Goal: Task Accomplishment & Management: Use online tool/utility

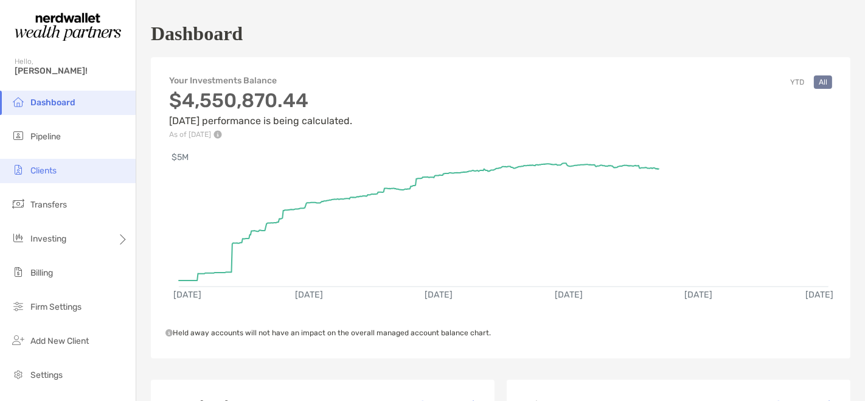
click at [33, 169] on span "Clients" at bounding box center [43, 171] width 26 height 10
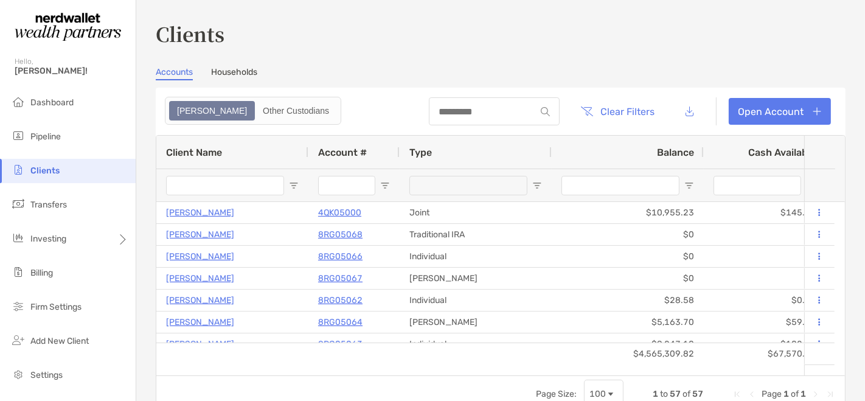
click at [212, 184] on input "Client Name Filter Input" at bounding box center [225, 185] width 118 height 19
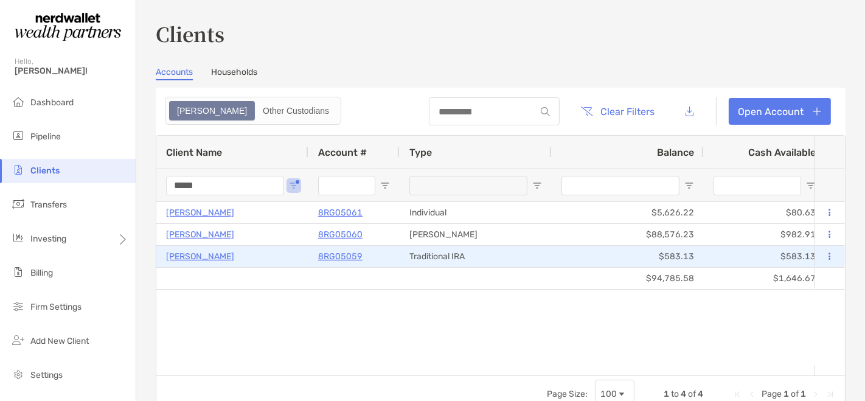
type input "*****"
click at [344, 254] on p "8RG05059" at bounding box center [340, 256] width 44 height 15
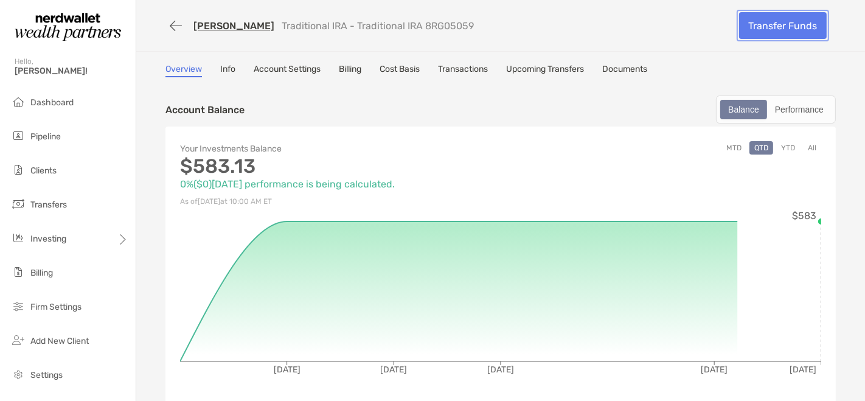
click at [774, 29] on link "Transfer Funds" at bounding box center [783, 25] width 88 height 27
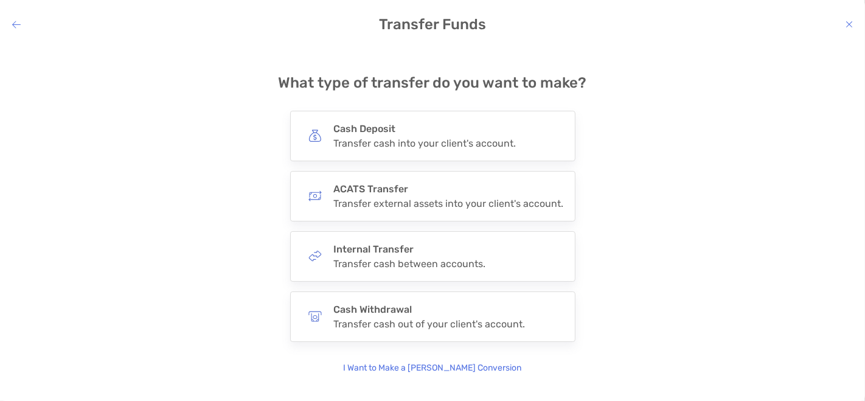
click at [428, 367] on p "I Want to Make a [PERSON_NAME] Conversion" at bounding box center [433, 368] width 178 height 13
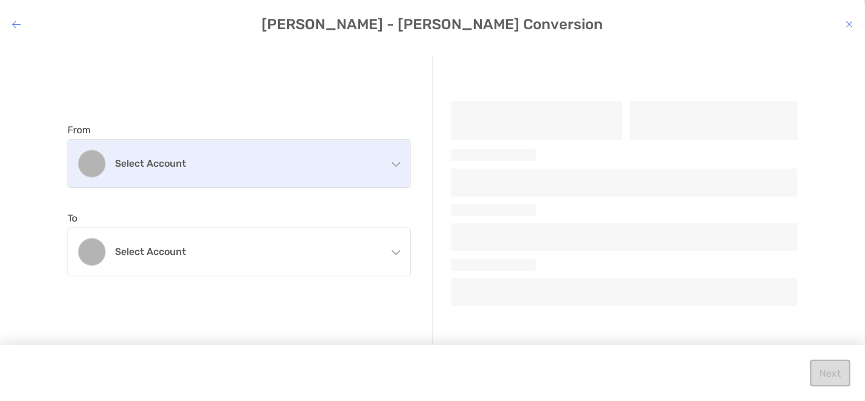
click at [329, 153] on div "Select account" at bounding box center [239, 163] width 342 height 47
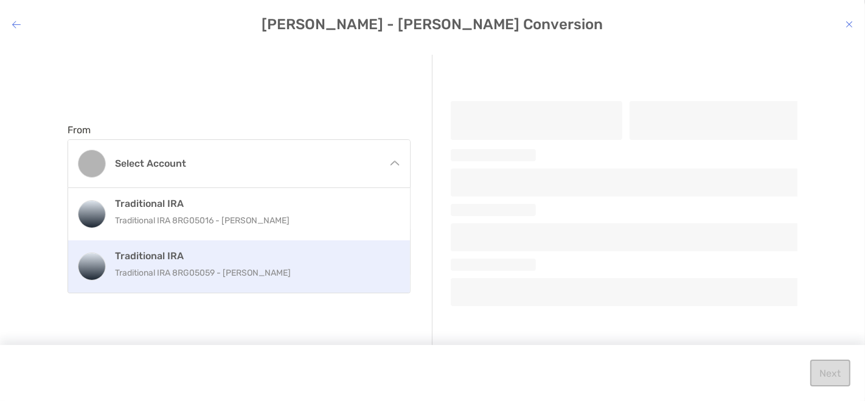
click at [266, 265] on p "Traditional IRA 8RG05059 - [PERSON_NAME]" at bounding box center [252, 272] width 274 height 15
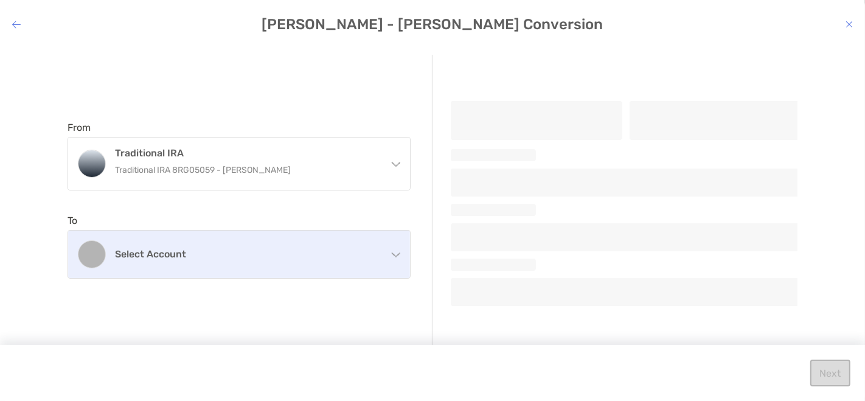
click at [293, 249] on h4 "Select account" at bounding box center [246, 254] width 263 height 12
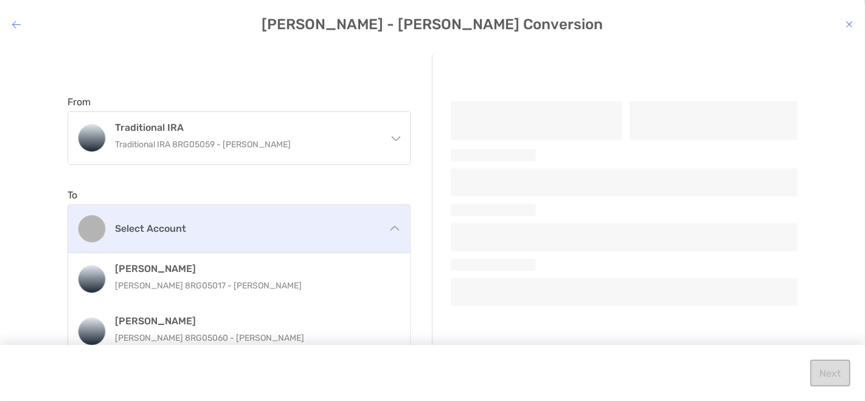
scroll to position [37, 0]
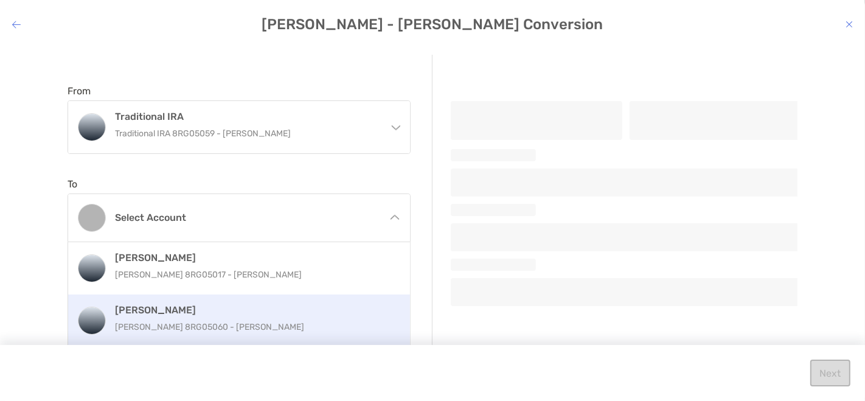
click at [262, 310] on h4 "[PERSON_NAME]" at bounding box center [252, 310] width 274 height 12
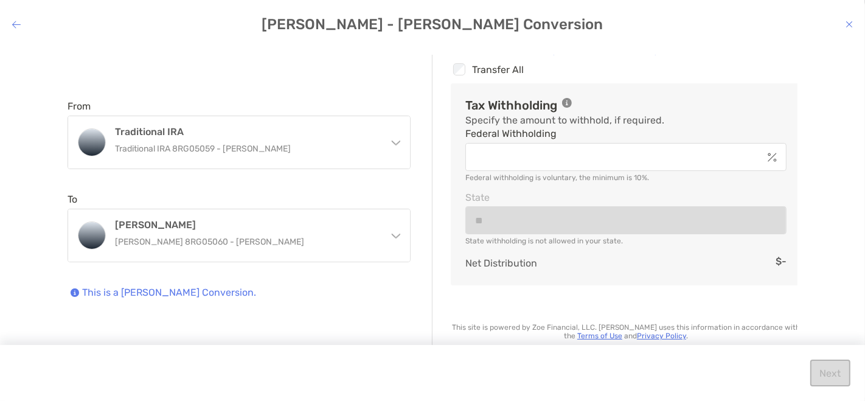
scroll to position [0, 0]
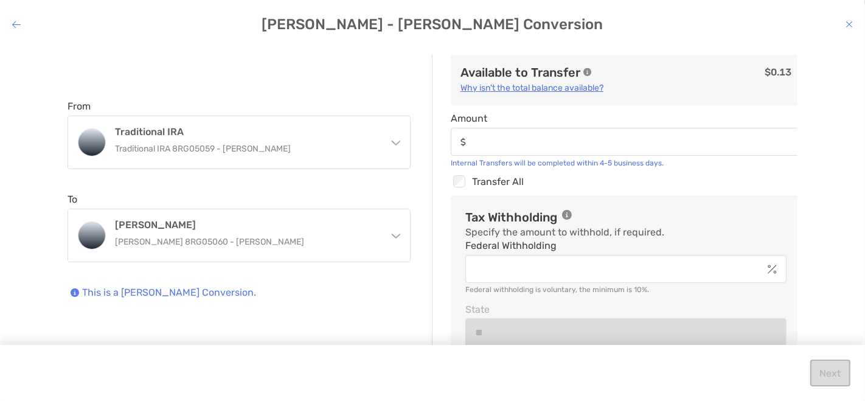
click at [16, 19] on div "modal" at bounding box center [16, 25] width 9 height 12
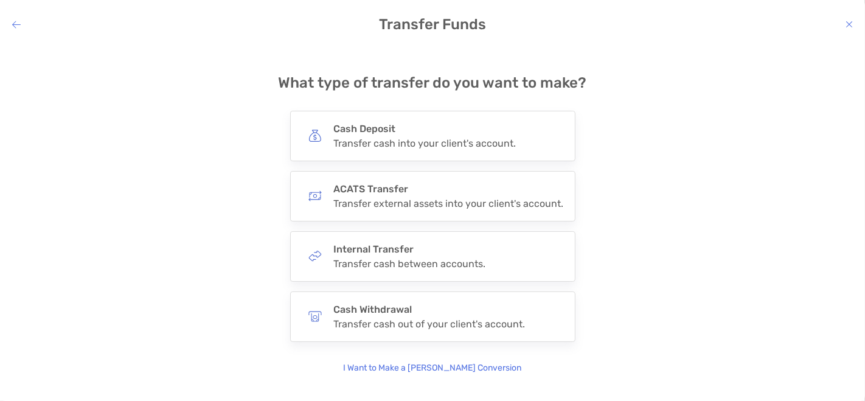
click at [847, 21] on icon "modal" at bounding box center [849, 24] width 7 height 10
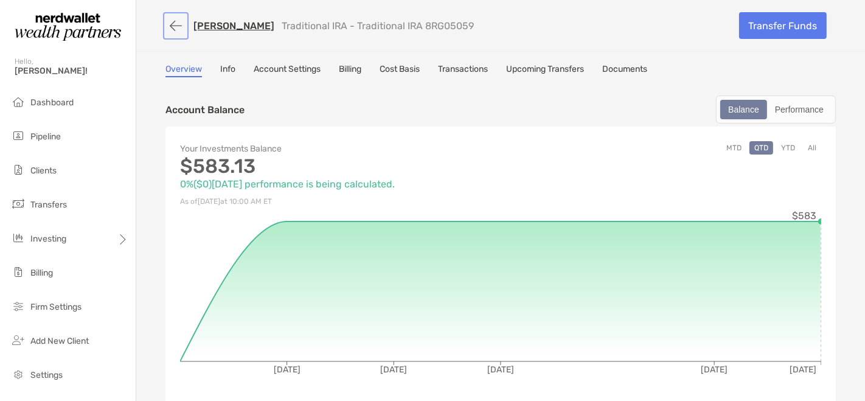
click at [167, 24] on button "button" at bounding box center [176, 26] width 21 height 23
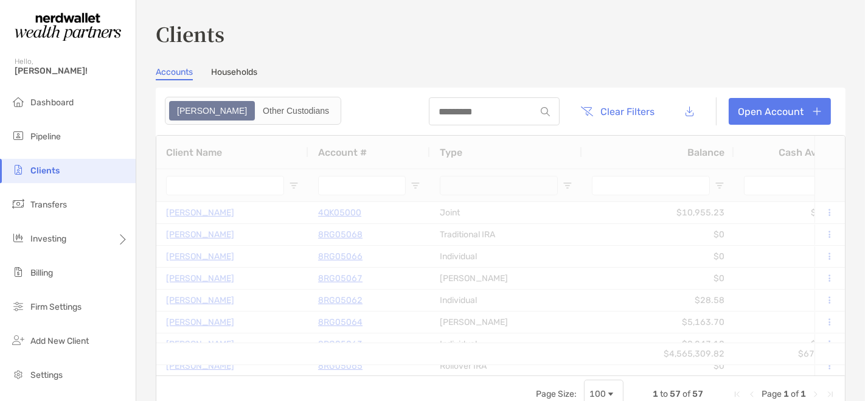
type input "*****"
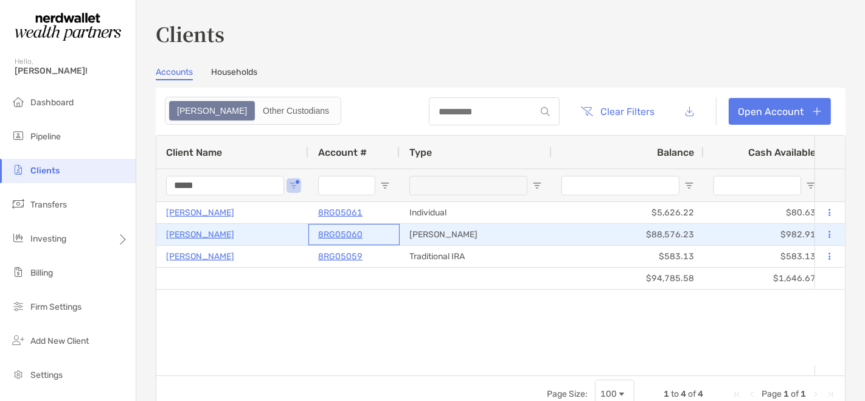
click at [360, 237] on p "8RG05060" at bounding box center [340, 234] width 44 height 15
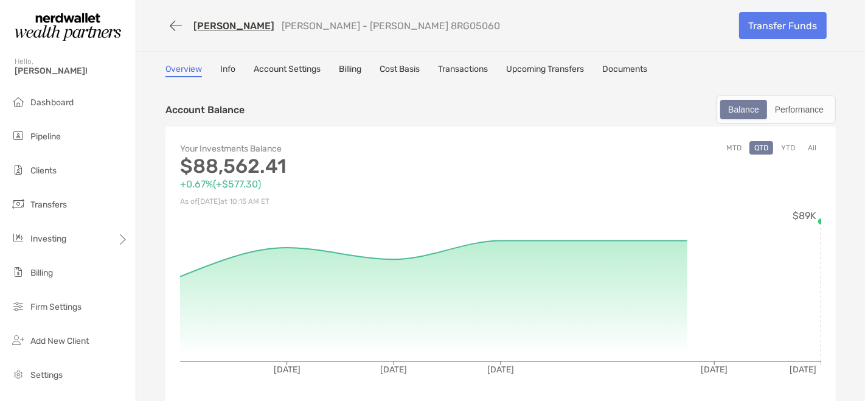
click at [478, 68] on link "Transactions" at bounding box center [463, 70] width 50 height 13
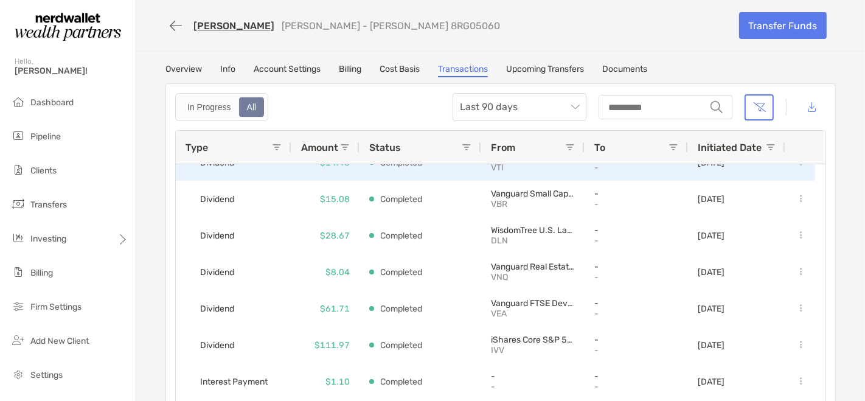
scroll to position [66, 0]
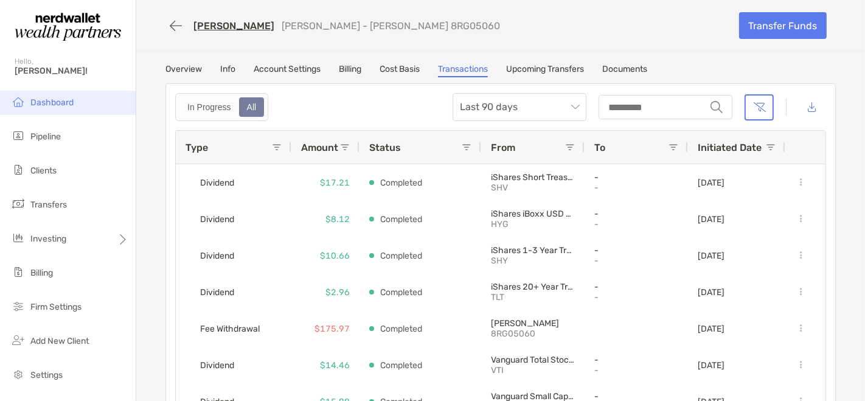
click at [58, 98] on span "Dashboard" at bounding box center [51, 102] width 43 height 10
